Goal: Task Accomplishment & Management: Manage account settings

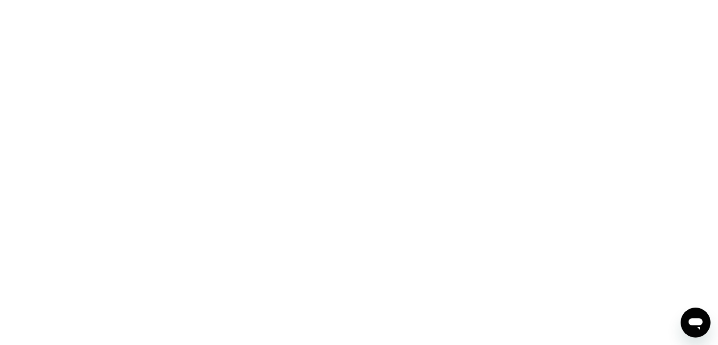
scroll to position [402, 0]
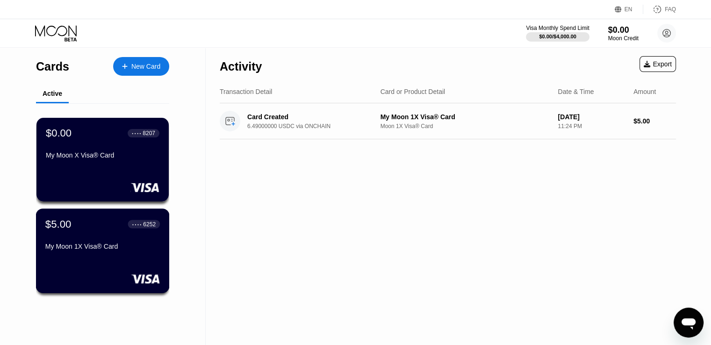
click at [96, 236] on div "$5.00 ● ● ● ● 6252 My Moon 1X Visa® Card" at bounding box center [102, 236] width 115 height 36
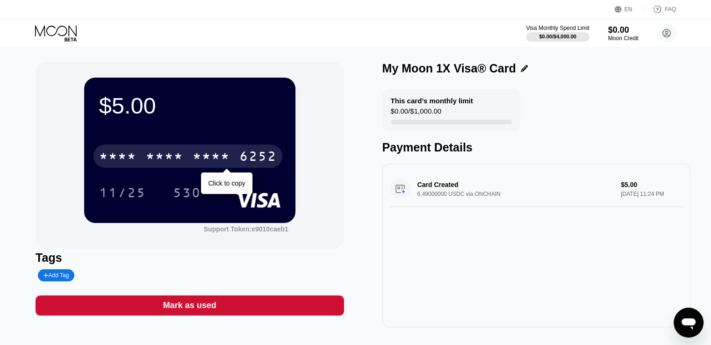
click at [249, 154] on div "6252" at bounding box center [257, 157] width 37 height 15
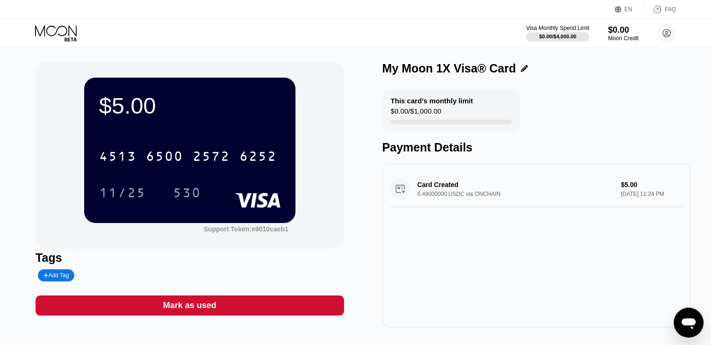
click at [48, 29] on icon at bounding box center [56, 33] width 43 height 16
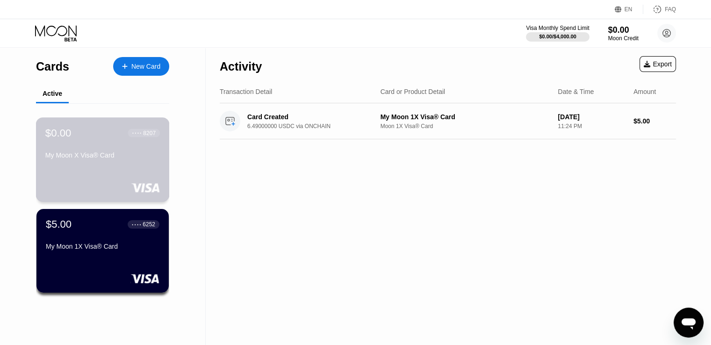
click at [94, 153] on div "$0.00 ● ● ● ● 8207 My Moon X Visa® Card" at bounding box center [102, 145] width 115 height 36
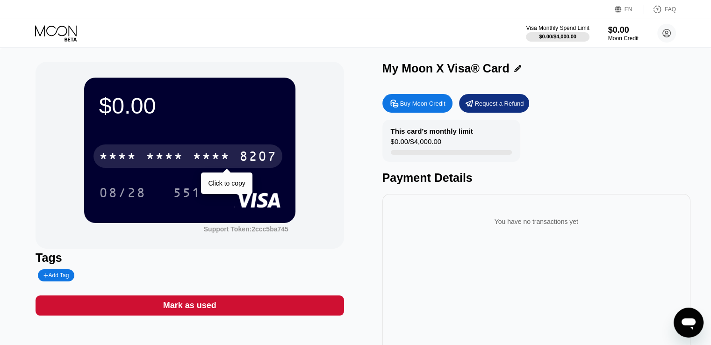
click at [184, 161] on div "* * * * * * * * * * * * 8207" at bounding box center [188, 156] width 189 height 23
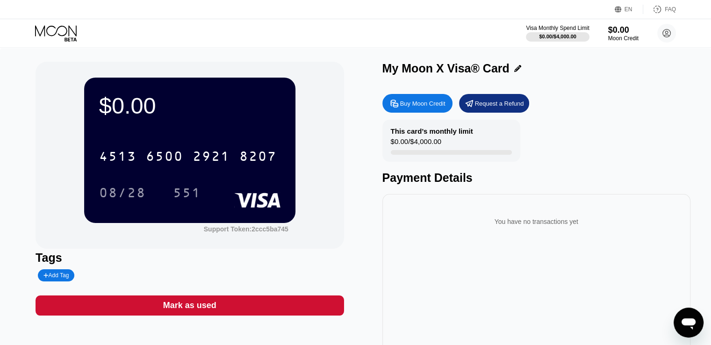
click at [61, 33] on icon at bounding box center [56, 33] width 43 height 16
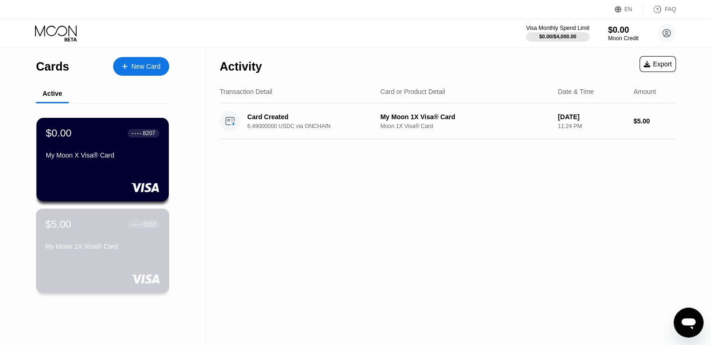
click at [95, 236] on div "$5.00 ● ● ● ● 6252 My Moon 1X Visa® Card" at bounding box center [102, 236] width 115 height 36
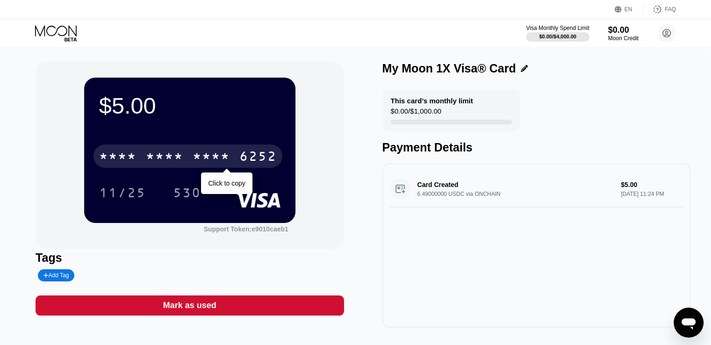
click at [249, 152] on div "6252" at bounding box center [257, 157] width 37 height 15
click at [232, 156] on div "4513 6500 2572 6252" at bounding box center [188, 156] width 189 height 23
click at [206, 163] on div "* * * *" at bounding box center [211, 157] width 37 height 15
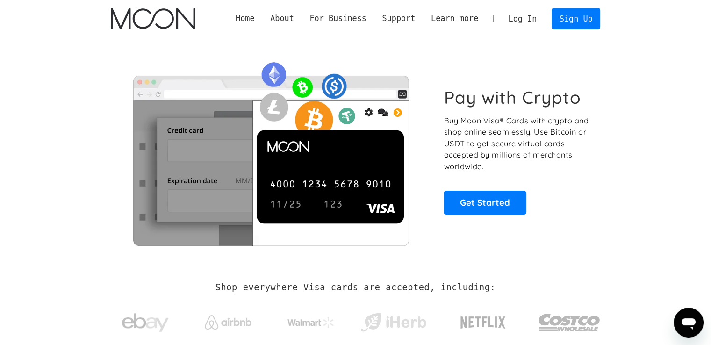
scroll to position [102, 0]
click at [529, 15] on link "Log In" at bounding box center [523, 18] width 44 height 21
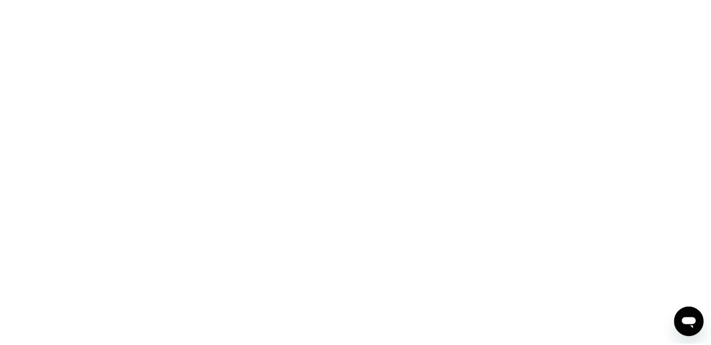
scroll to position [402, 0]
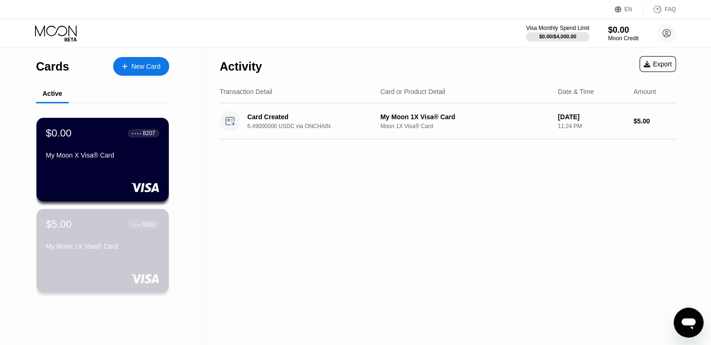
click at [131, 239] on div "$5.00 ● ● ● ● 6252 My Moon 1X Visa® Card" at bounding box center [103, 236] width 114 height 36
